Goal: Transaction & Acquisition: Purchase product/service

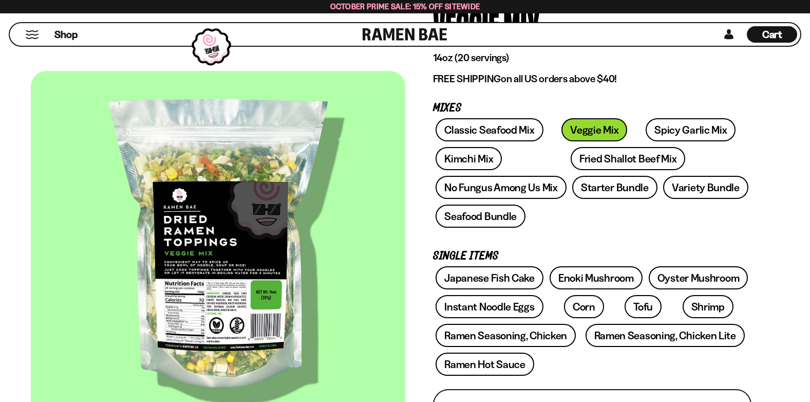
scroll to position [154, 0]
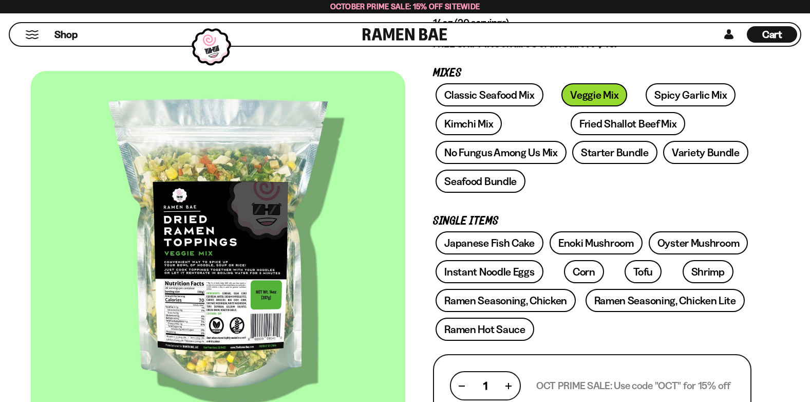
click at [773, 36] on span "Cart" at bounding box center [772, 34] width 20 height 12
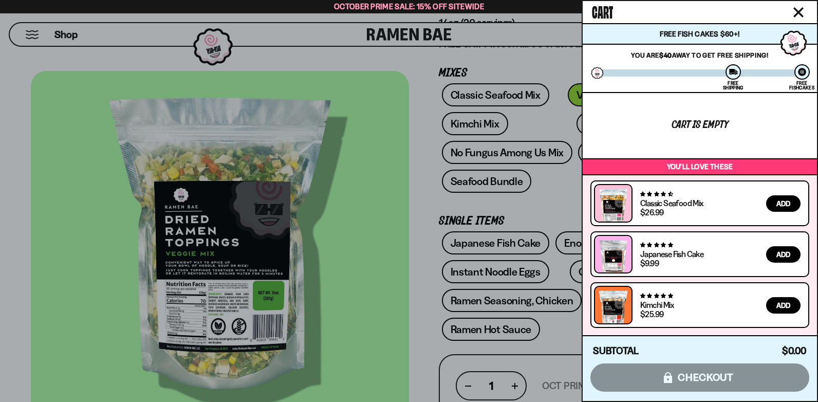
click at [798, 9] on icon "Close cart" at bounding box center [798, 12] width 10 height 10
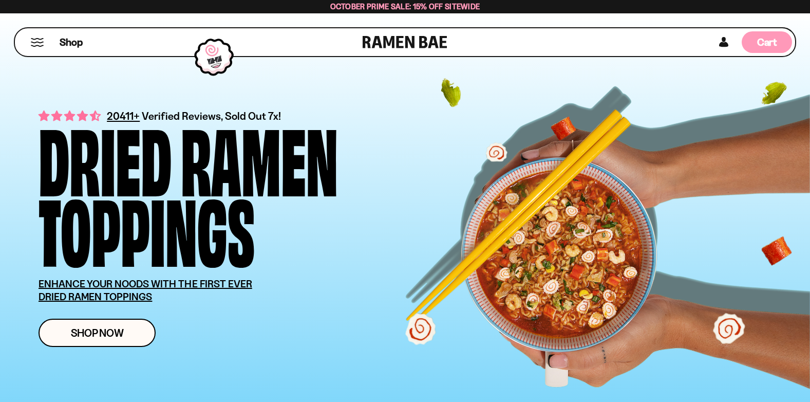
click at [761, 41] on span "Cart" at bounding box center [767, 42] width 20 height 12
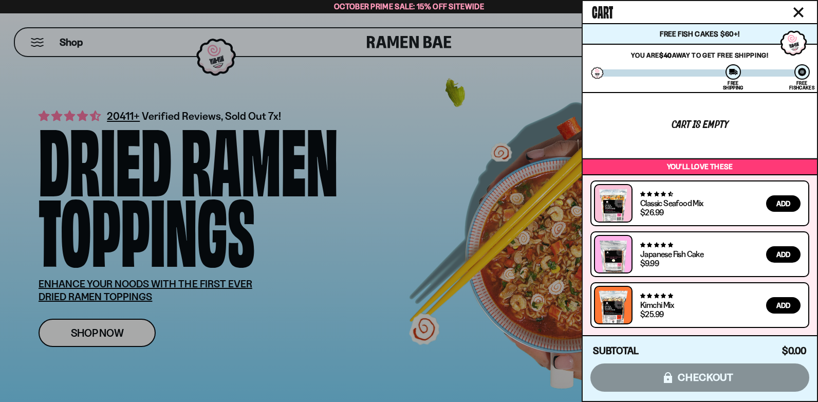
click at [798, 11] on icon "Close cart" at bounding box center [798, 12] width 9 height 9
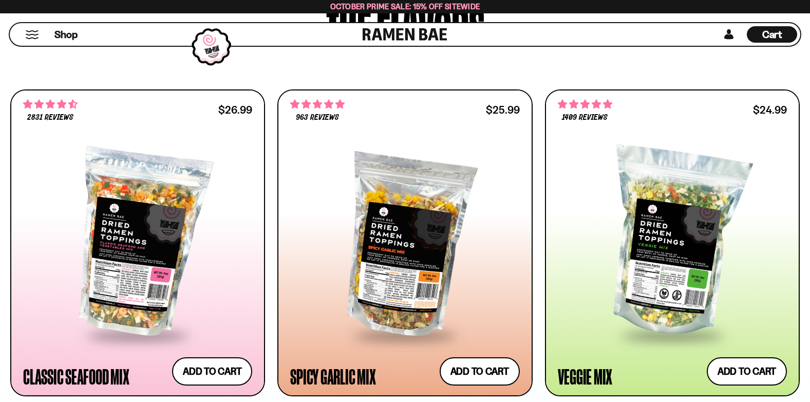
scroll to position [654, 0]
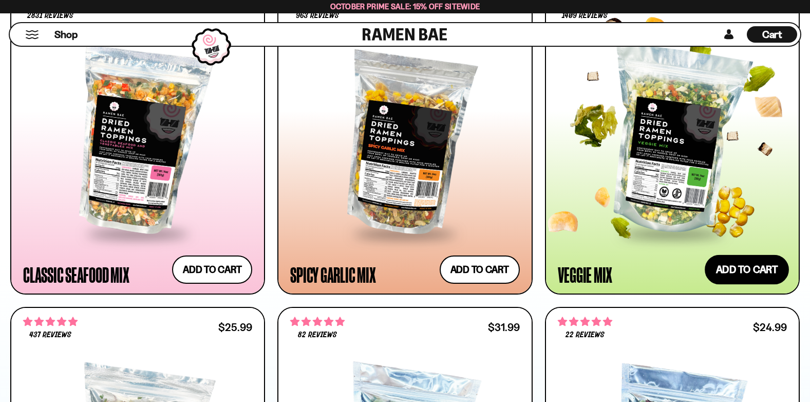
click at [748, 269] on button "Add to cart Add ― Regular price $24.99 Regular price Sale price $24.99 Unit pri…" at bounding box center [747, 270] width 84 height 30
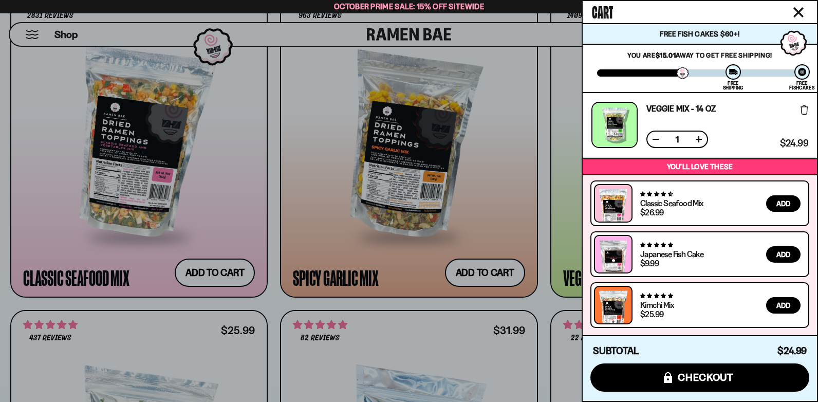
click at [802, 13] on icon "Close cart" at bounding box center [798, 12] width 10 height 10
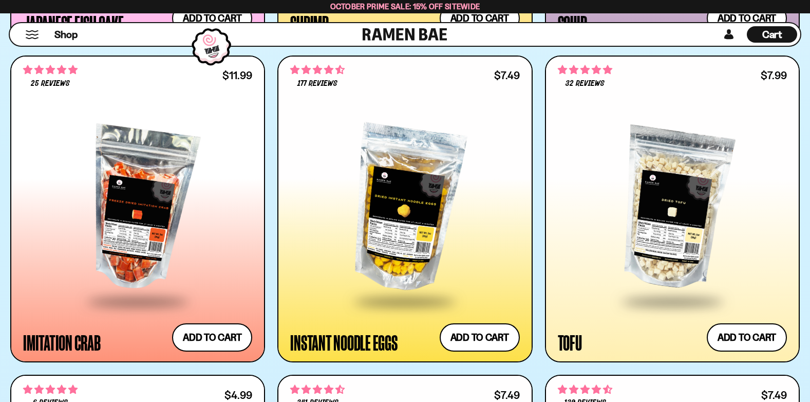
scroll to position [1904, 0]
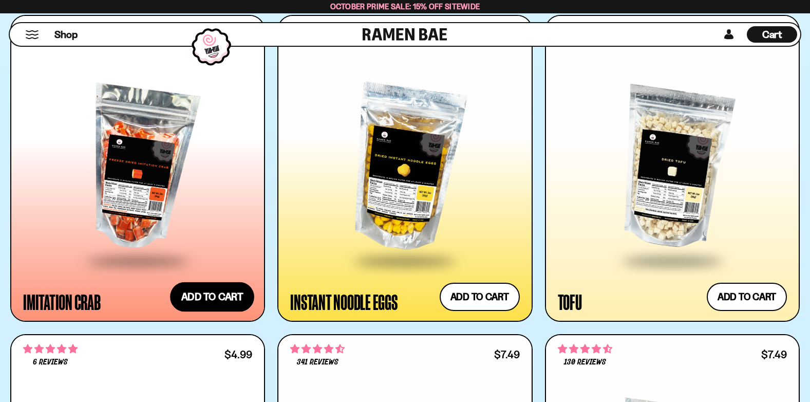
click at [214, 300] on button "Add to cart Add ― Regular price $11.99 Regular price Sale price $11.99 Unit pri…" at bounding box center [212, 297] width 84 height 30
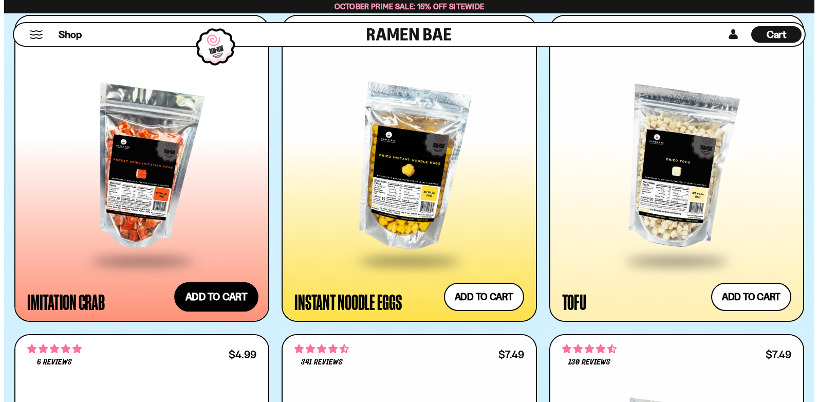
scroll to position [1913, 0]
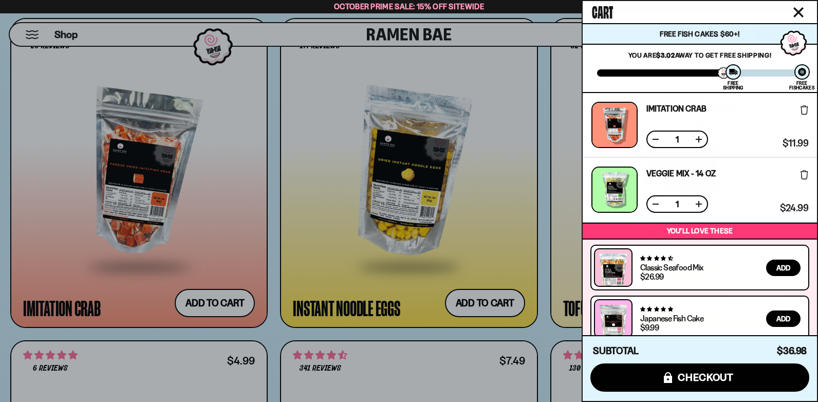
click at [798, 7] on button "Close cart" at bounding box center [798, 12] width 15 height 15
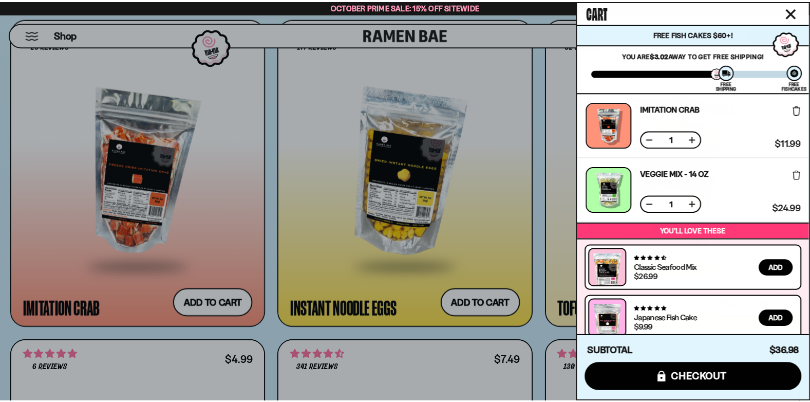
scroll to position [1904, 0]
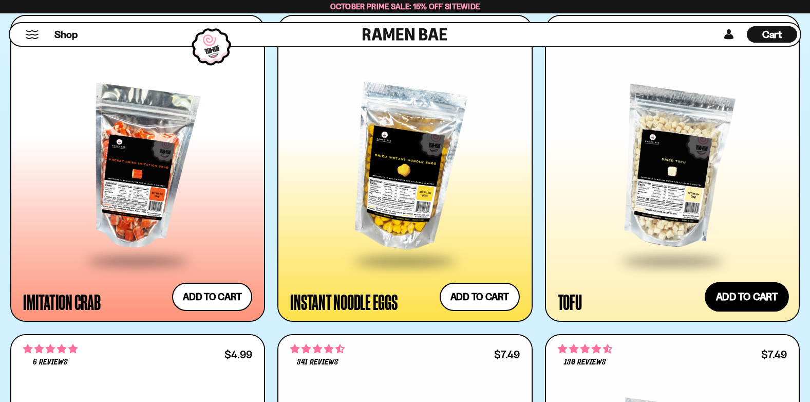
click at [738, 299] on button "Add to cart Add ― Regular price $7.99 Regular price Sale price $7.99 Unit price…" at bounding box center [747, 297] width 84 height 30
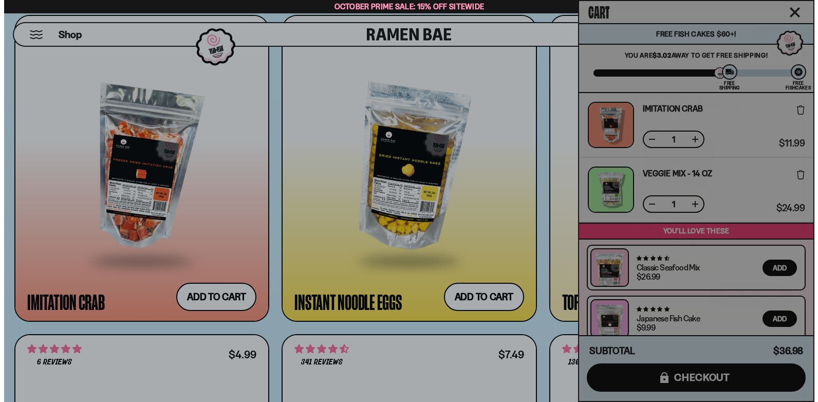
scroll to position [1913, 0]
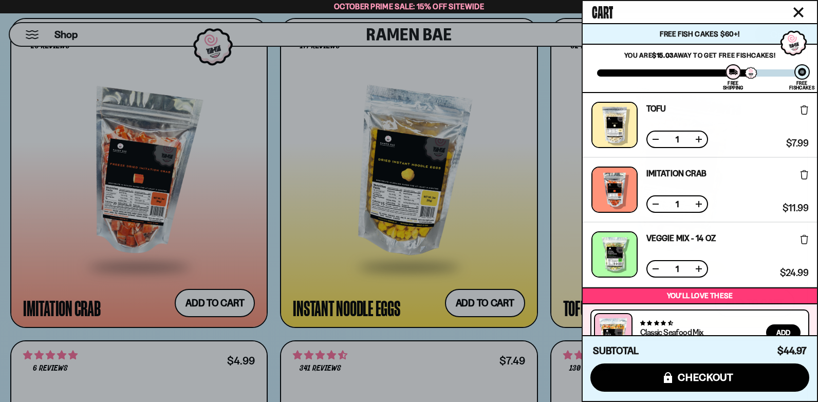
click at [800, 9] on icon "Close cart" at bounding box center [798, 12] width 10 height 10
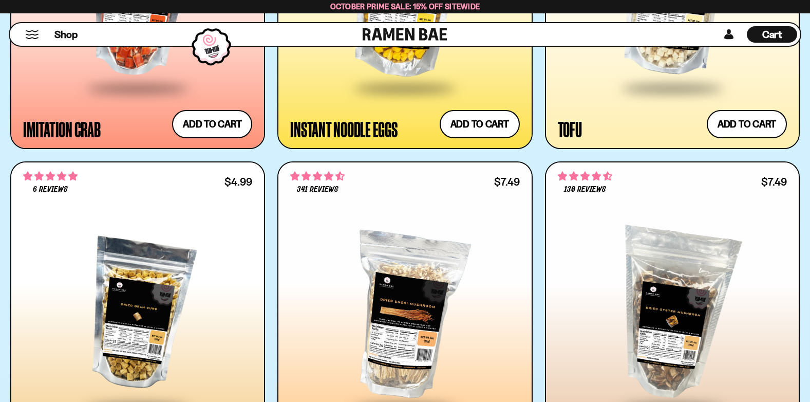
scroll to position [2240, 0]
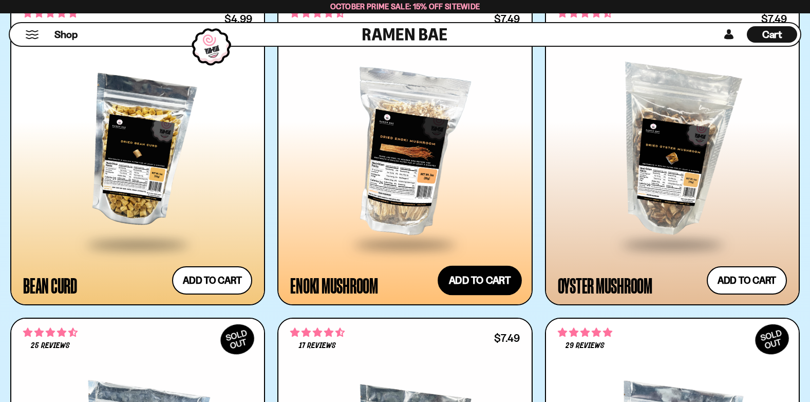
click at [482, 281] on button "Add to cart Add ― Regular price $7.49 Regular price Sale price $7.49 Unit price…" at bounding box center [480, 281] width 84 height 30
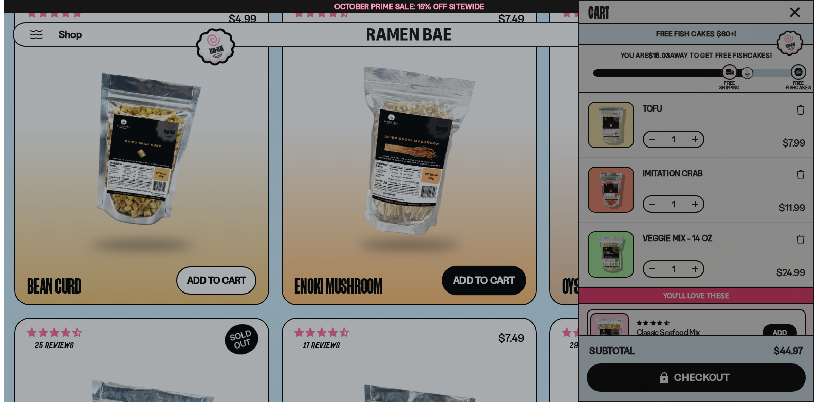
scroll to position [2255, 0]
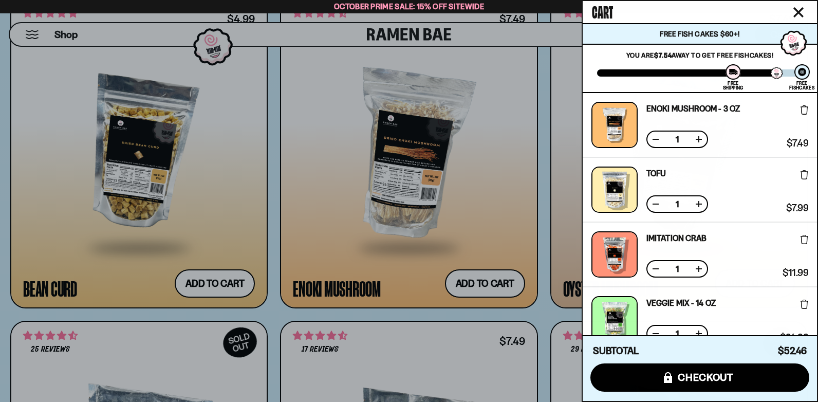
click at [802, 11] on icon "Close cart" at bounding box center [798, 12] width 10 height 10
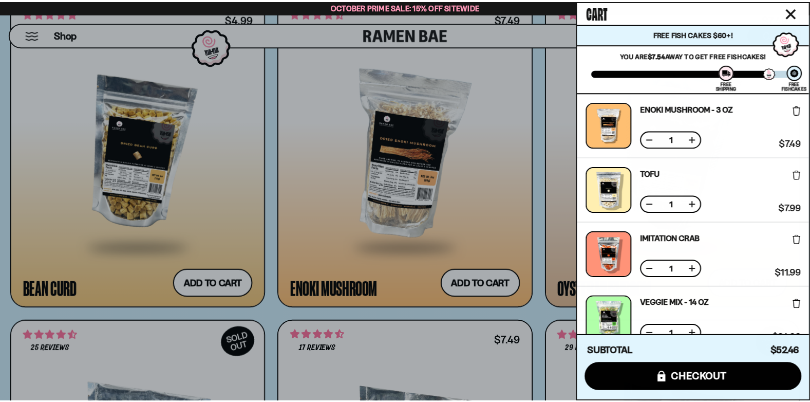
scroll to position [2240, 0]
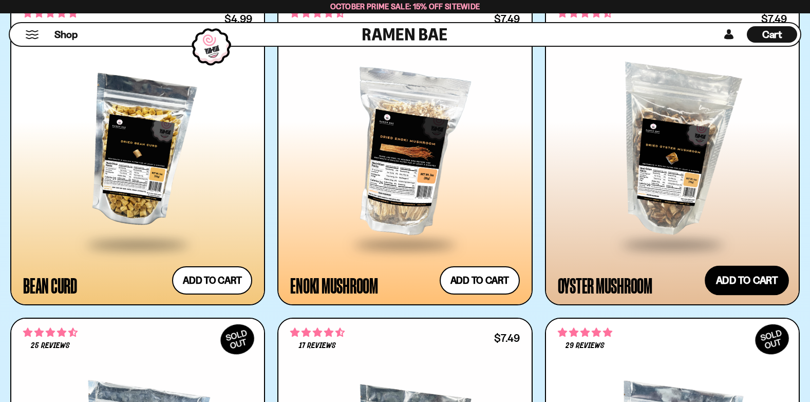
click at [751, 281] on button "Add to cart Add ― Regular price $7.49 Regular price Sale price $7.49 Unit price…" at bounding box center [747, 281] width 84 height 30
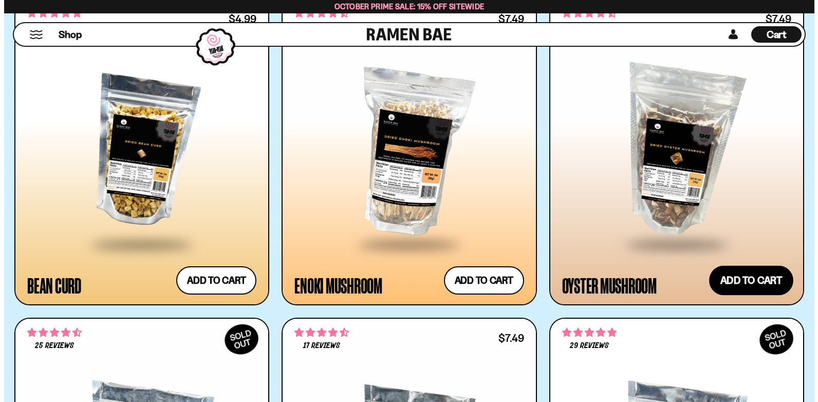
scroll to position [2255, 0]
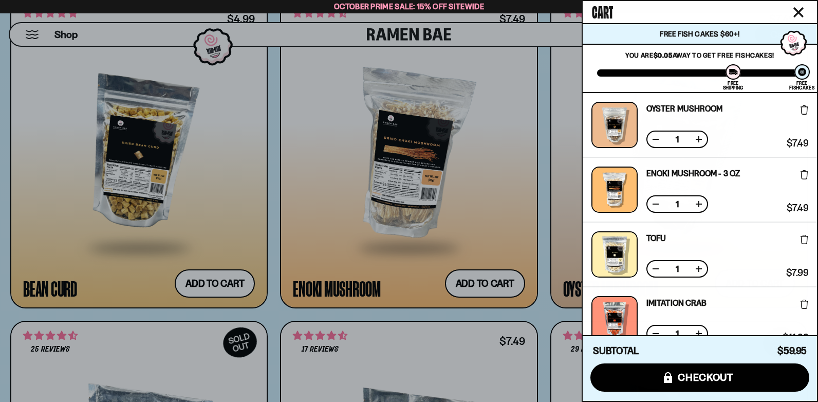
click at [798, 10] on icon "Close cart" at bounding box center [798, 12] width 10 height 10
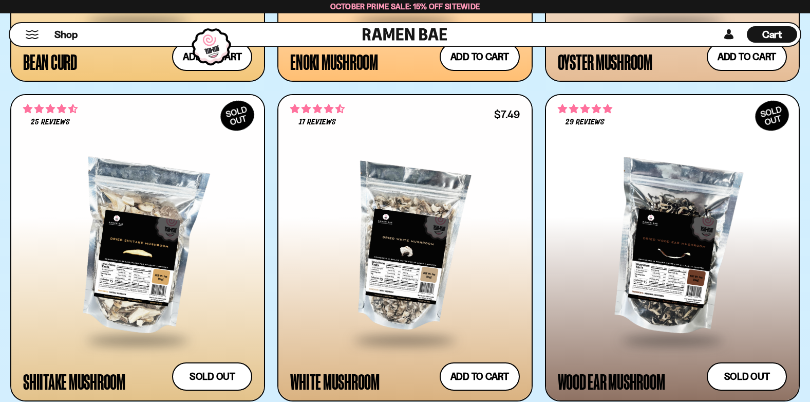
scroll to position [2504, 0]
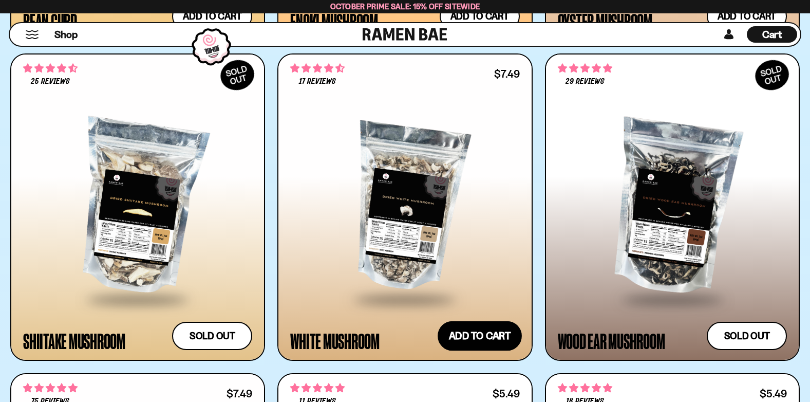
click at [479, 343] on button "Add to cart Add ― Regular price $7.49 Regular price Sale price $7.49 Unit price…" at bounding box center [480, 336] width 84 height 30
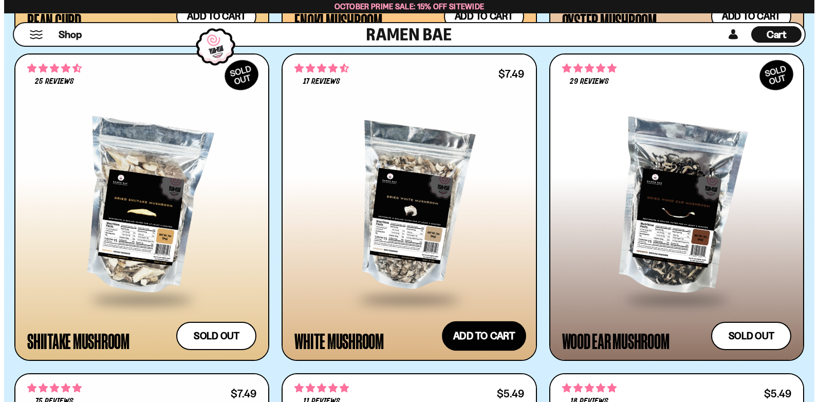
scroll to position [2519, 0]
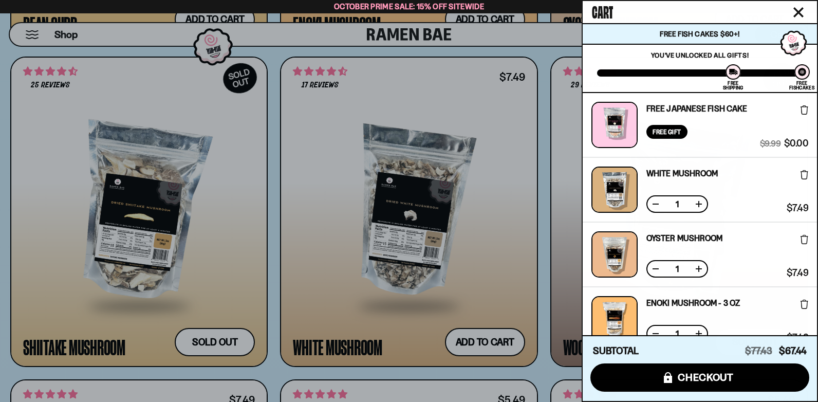
click at [800, 12] on icon "Close cart" at bounding box center [798, 12] width 9 height 9
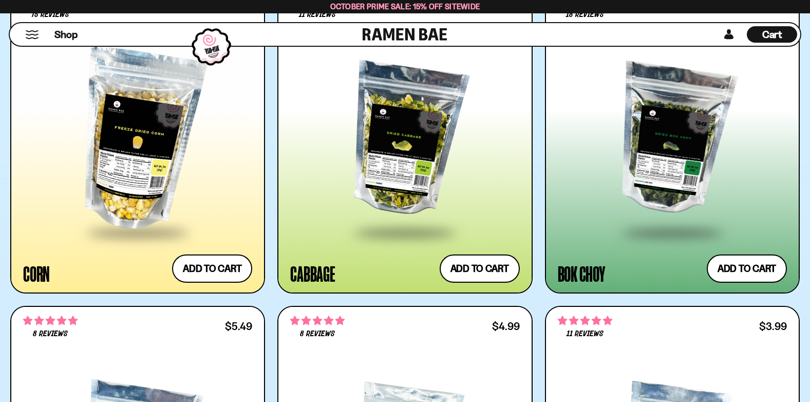
scroll to position [2900, 0]
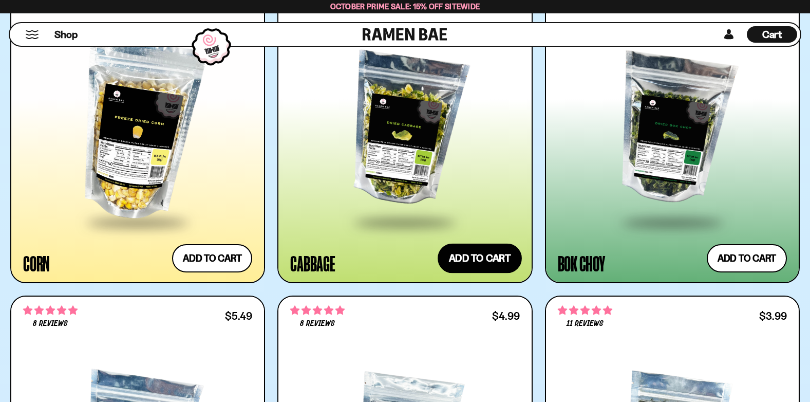
click at [476, 260] on button "Add to cart Add ― Regular price $5.49 Regular price Sale price $5.49 Unit price…" at bounding box center [480, 259] width 84 height 30
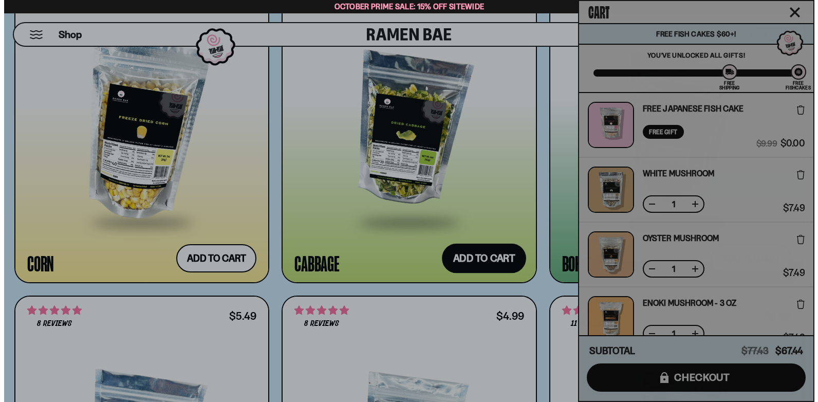
scroll to position [2922, 0]
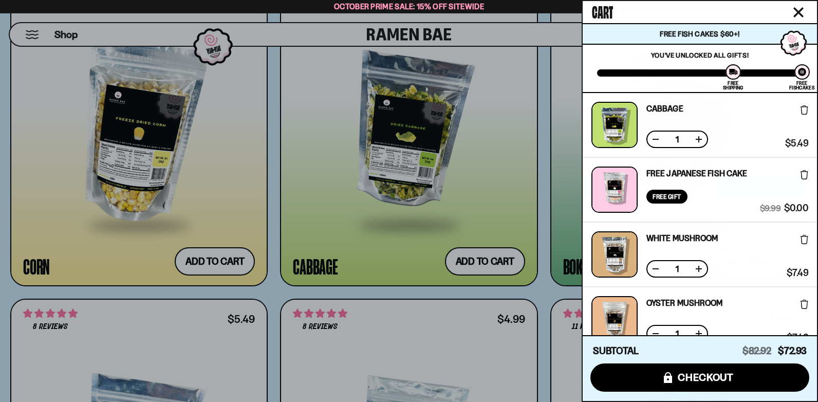
click at [800, 10] on icon "Close cart" at bounding box center [798, 12] width 9 height 9
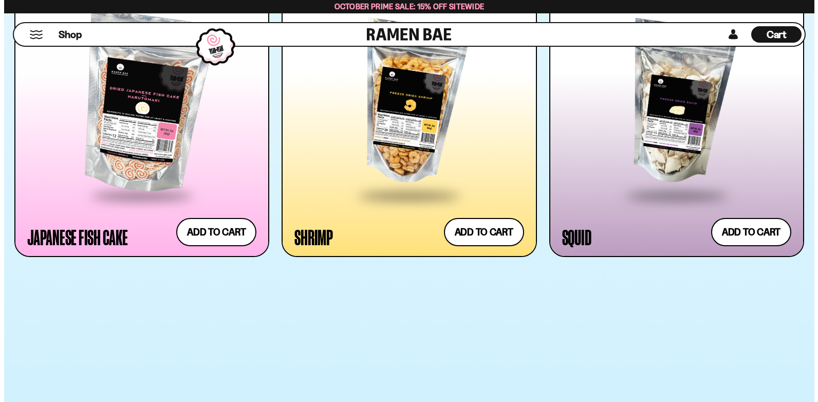
scroll to position [0, 0]
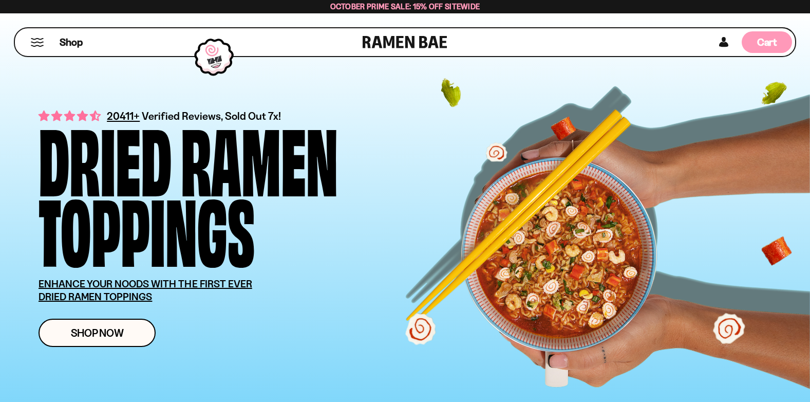
click at [766, 44] on span "Cart" at bounding box center [767, 42] width 20 height 12
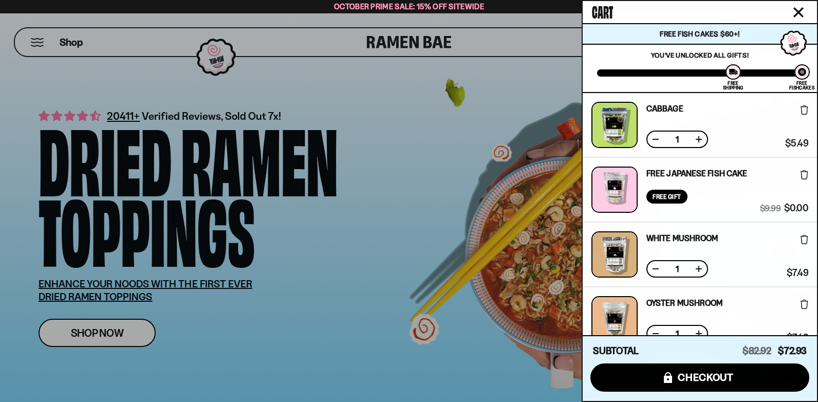
click at [810, 175] on div "Cart Free Fish Cakes $60+! You are $-12.93 away to get Free Fishcakes! You've u…" at bounding box center [700, 201] width 236 height 402
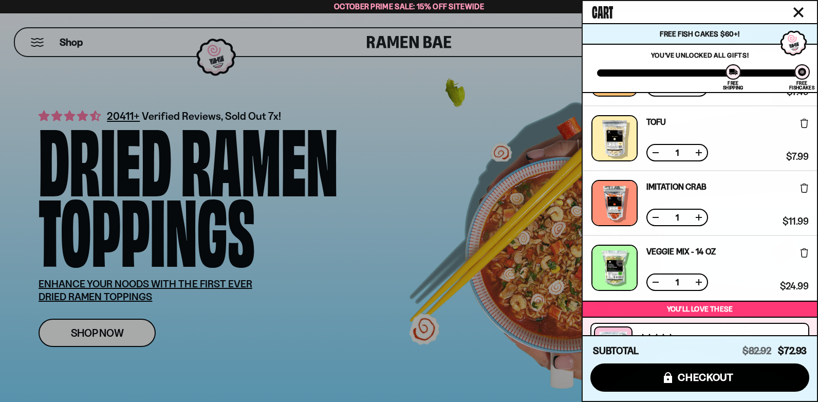
scroll to position [313, 0]
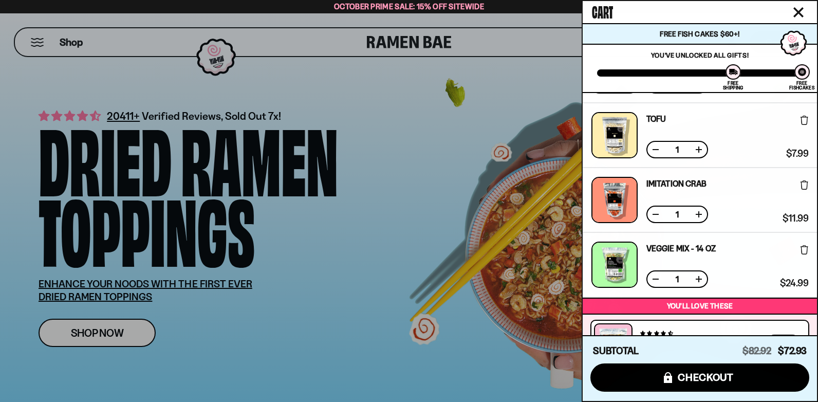
click at [801, 186] on icon at bounding box center [804, 184] width 8 height 9
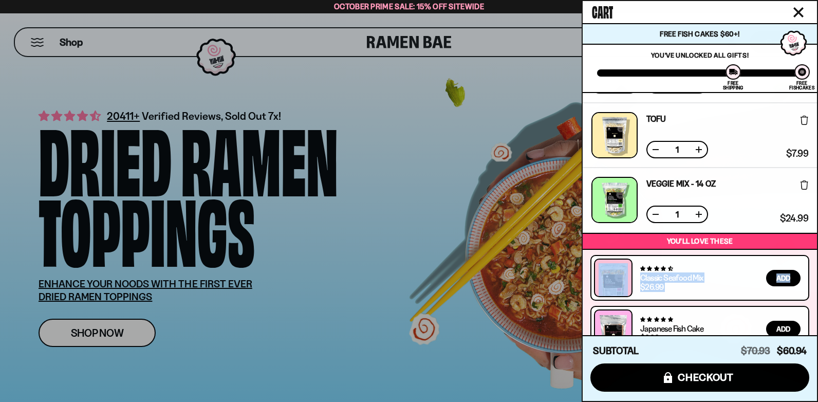
drag, startPoint x: 817, startPoint y: 235, endPoint x: 812, endPoint y: 260, distance: 26.1
click at [810, 260] on div "Cart Free Fish Cakes $60+! You are $-0.94 away to get Free Fishcakes! You've un…" at bounding box center [700, 201] width 236 height 402
drag, startPoint x: 812, startPoint y: 260, endPoint x: 817, endPoint y: 266, distance: 7.6
click at [810, 266] on div "Cart Free Fish Cakes $60+! You are $-0.94 away to get Free Fishcakes! You've un…" at bounding box center [700, 201] width 236 height 402
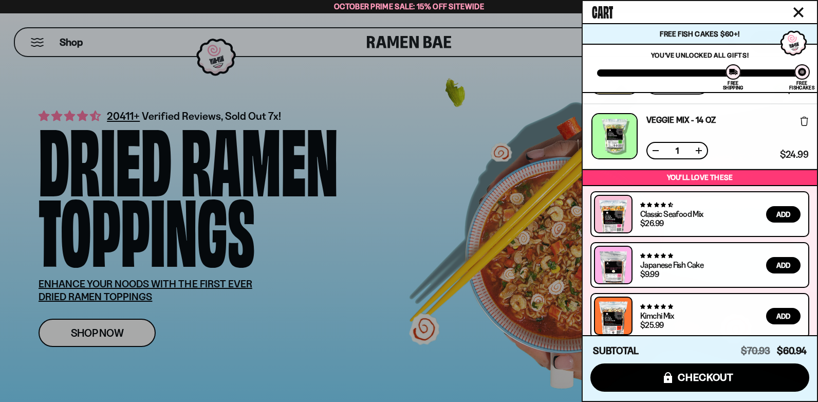
scroll to position [388, 0]
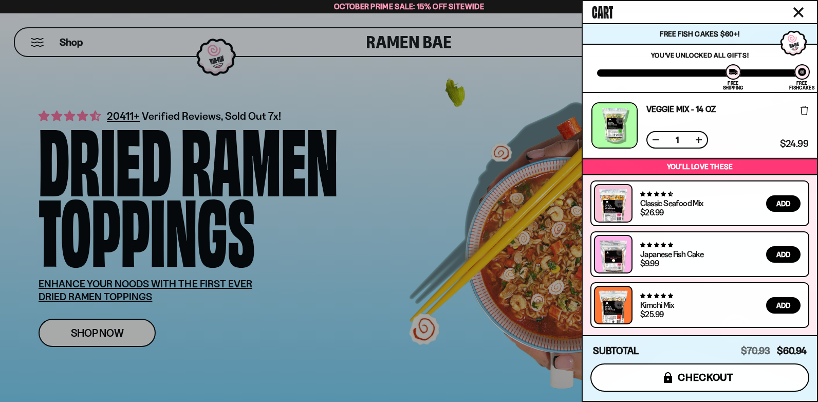
click at [703, 376] on span "checkout" at bounding box center [706, 376] width 56 height 11
